Goal: Task Accomplishment & Management: Use online tool/utility

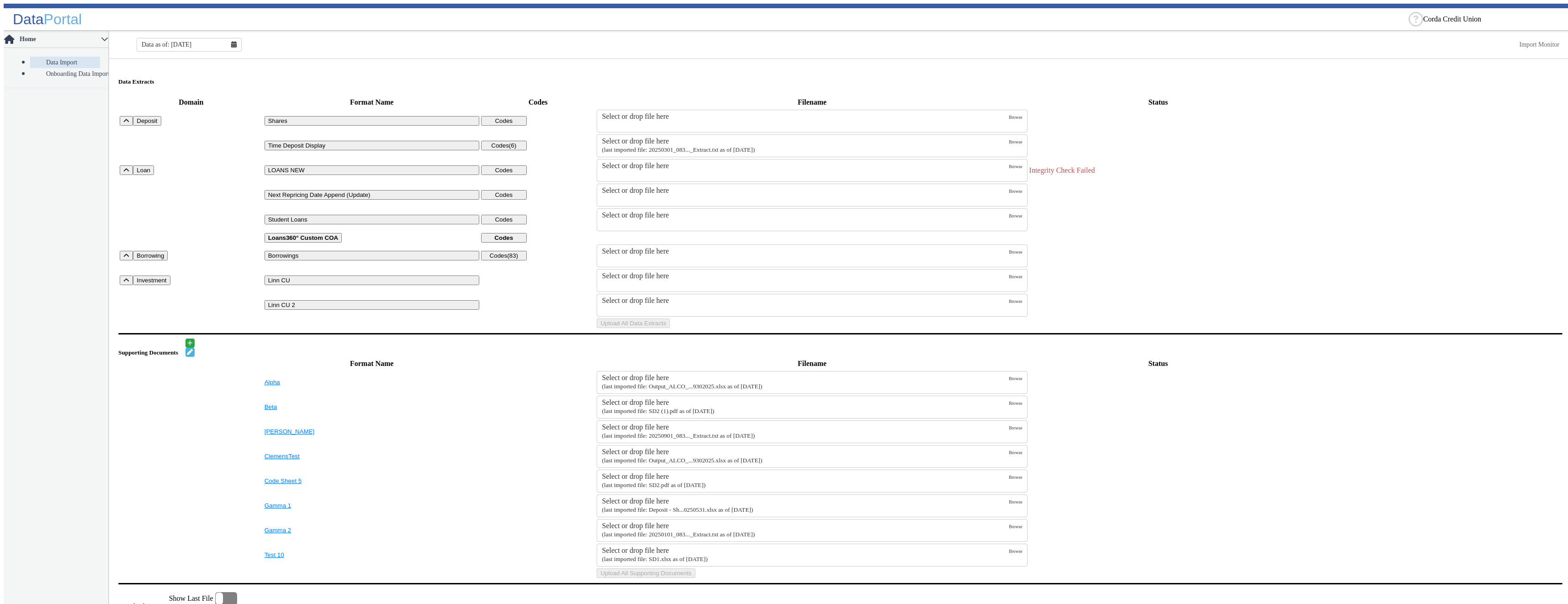
click at [656, 168] on div "Select or drop file here" at bounding box center [805, 166] width 407 height 8
click at [0, 0] on input "Select or drop file here" at bounding box center [0, 0] width 0 height 0
click at [645, 173] on label "Select or drop file here" at bounding box center [805, 171] width 407 height 17
click at [0, 0] on input "Select or drop file here" at bounding box center [0, 0] width 0 height 0
click at [670, 328] on button "Upload All Data Extracts" at bounding box center [633, 323] width 73 height 9
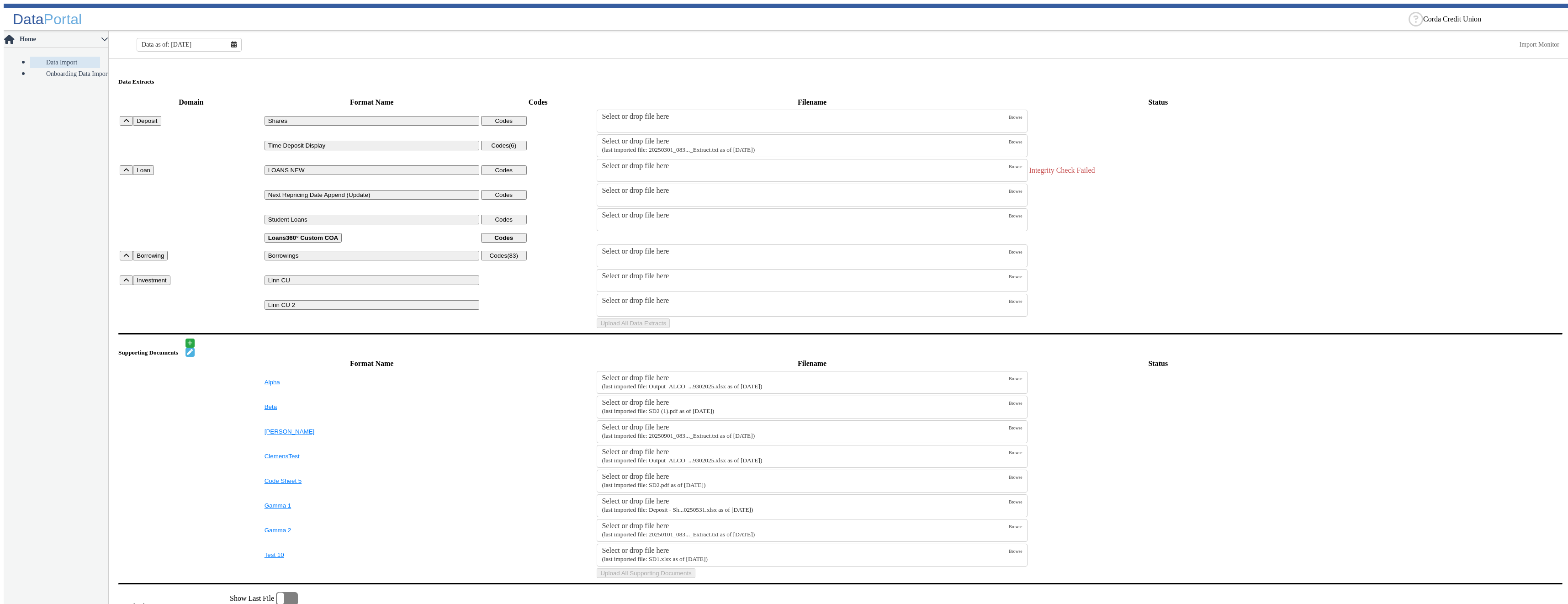
click at [654, 168] on div "Select or drop file here" at bounding box center [805, 166] width 407 height 8
click at [0, 0] on input "Select or drop file here" at bounding box center [0, 0] width 0 height 0
click at [670, 328] on button "Upload All Data Extracts" at bounding box center [633, 323] width 73 height 9
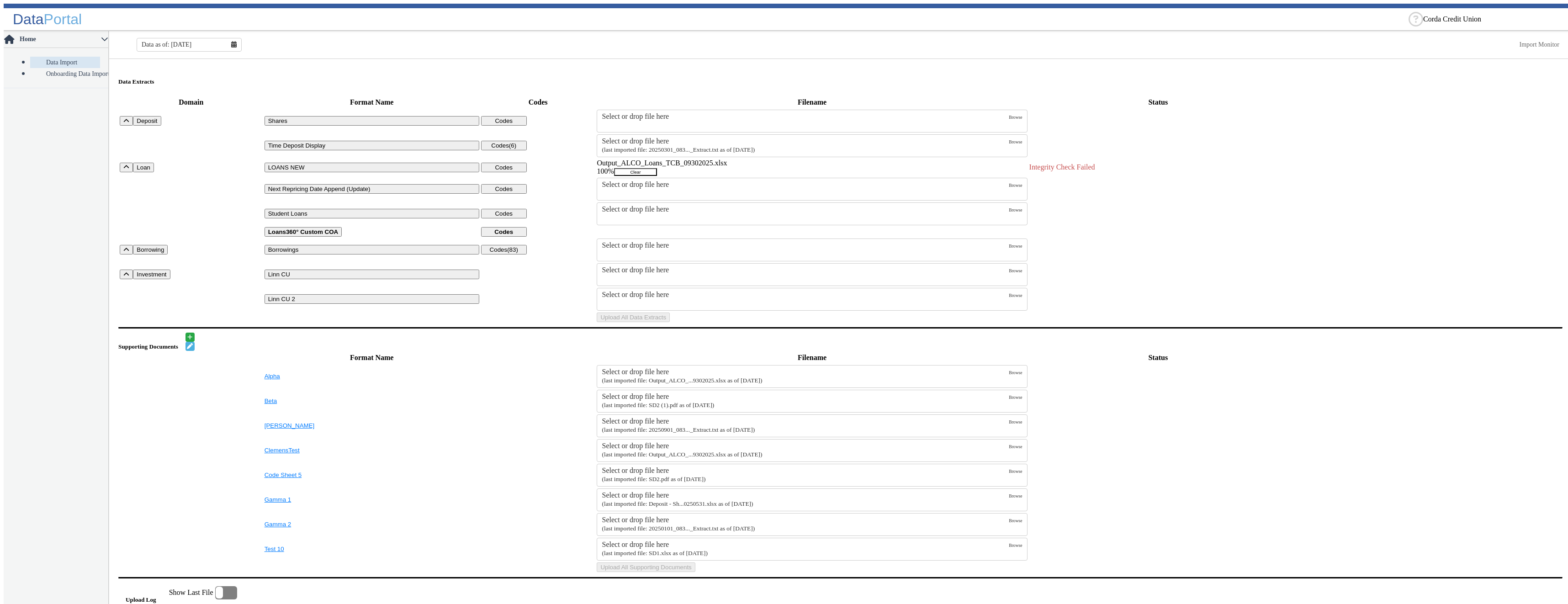
click at [657, 172] on button "Clear" at bounding box center [636, 172] width 43 height 8
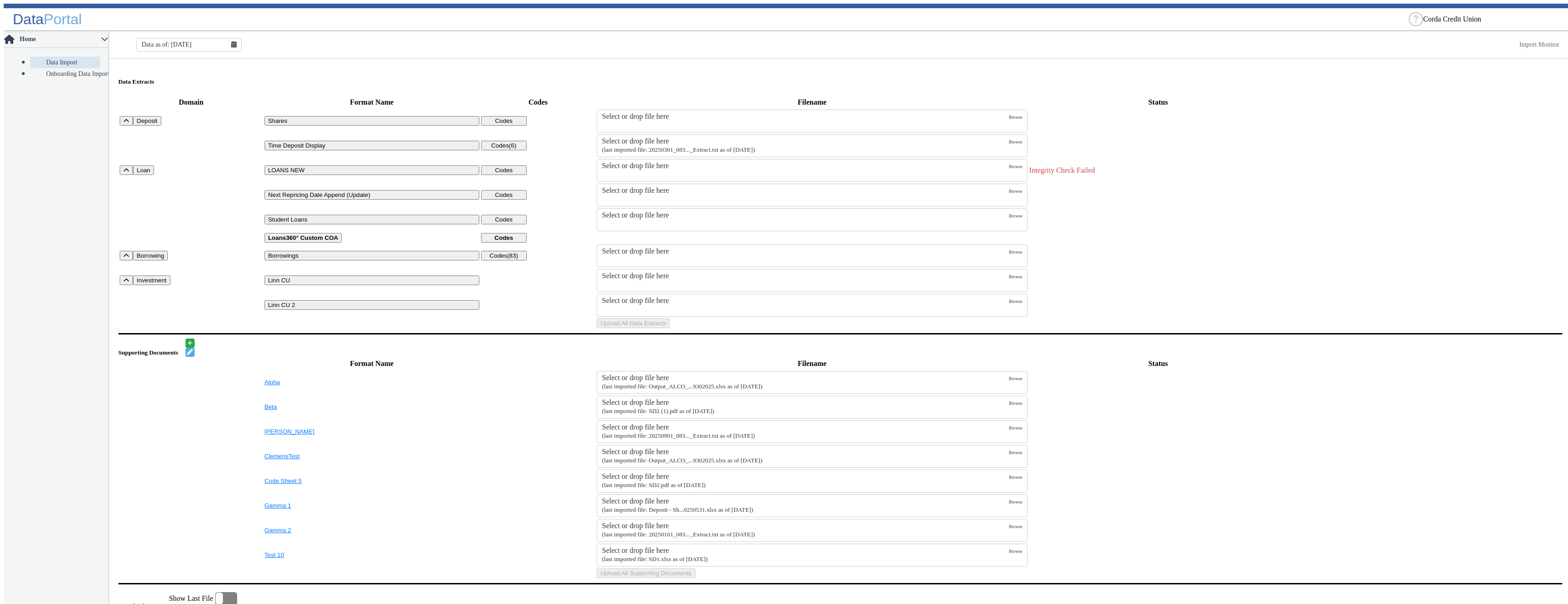
click at [734, 167] on div "Select or drop file here" at bounding box center [805, 166] width 407 height 8
click at [0, 0] on input "Select or drop file here" at bounding box center [0, 0] width 0 height 0
click at [747, 140] on div "Select or drop file here" at bounding box center [805, 141] width 407 height 8
click at [0, 0] on input "Select or drop file here (last imported file: 20250301_083..._Extract.txt as of…" at bounding box center [0, 0] width 0 height 0
